Goal: Find specific page/section: Find specific page/section

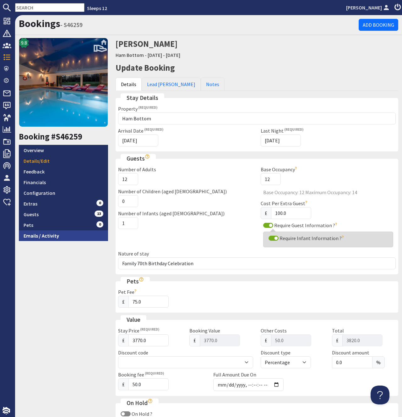
click at [48, 237] on link "Emails / Activity" at bounding box center [63, 235] width 89 height 11
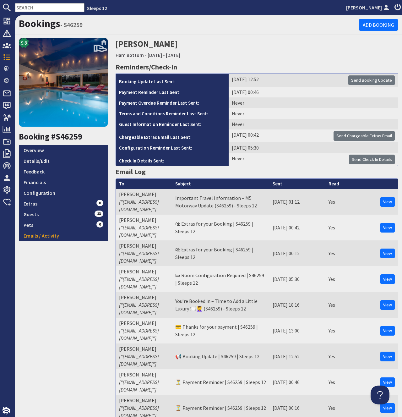
paste input "NAMECHEAP-INC"
type input "N"
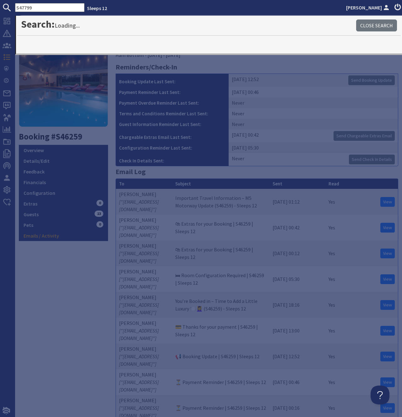
type input "S47799"
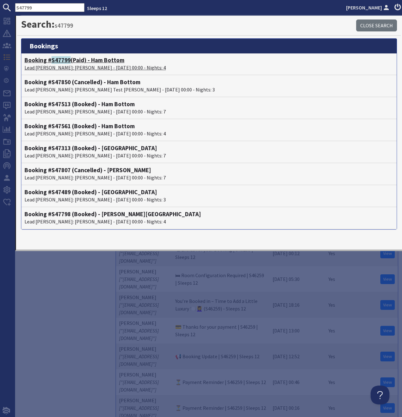
click at [47, 60] on h4 "Booking # S47799 (Paid) - Ham Bottom" at bounding box center [209, 60] width 369 height 7
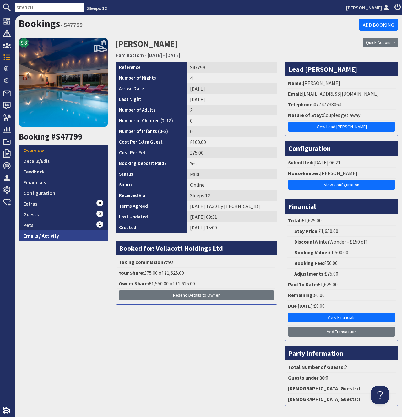
click at [50, 236] on link "Emails / Activity" at bounding box center [63, 235] width 89 height 11
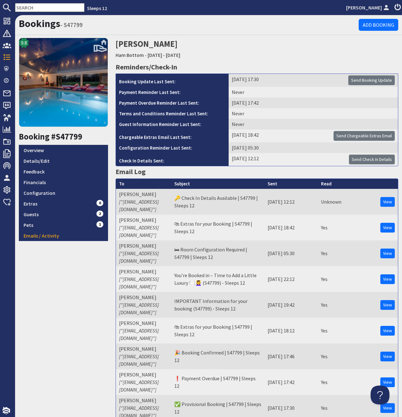
click at [41, 8] on input "text" at bounding box center [49, 7] width 69 height 9
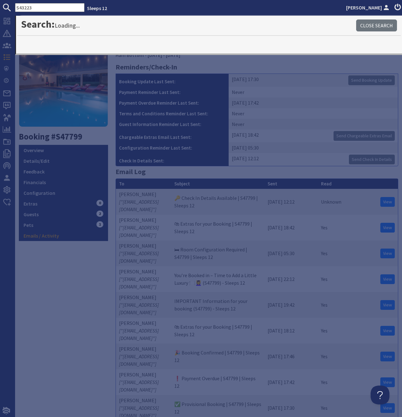
type input "S43223"
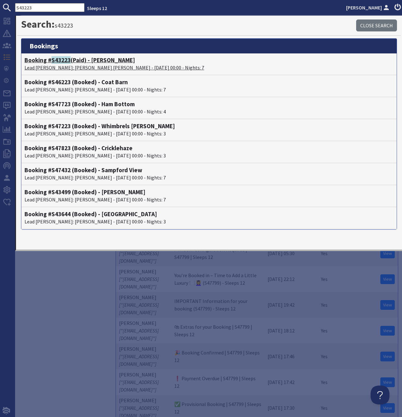
click at [58, 59] on span "S43223" at bounding box center [61, 60] width 19 height 8
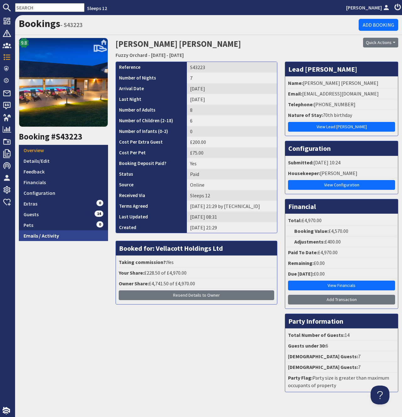
click at [51, 238] on link "Emails / Activity" at bounding box center [63, 235] width 89 height 11
click at [35, 7] on input "text" at bounding box center [49, 7] width 69 height 9
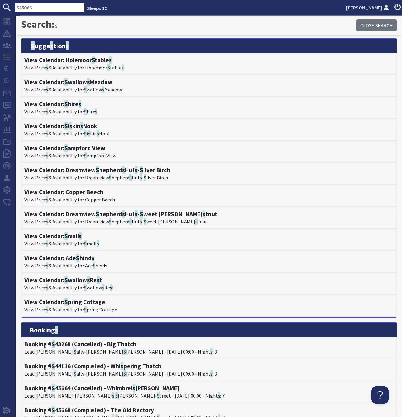
type input "S45066"
